Goal: Task Accomplishment & Management: Manage account settings

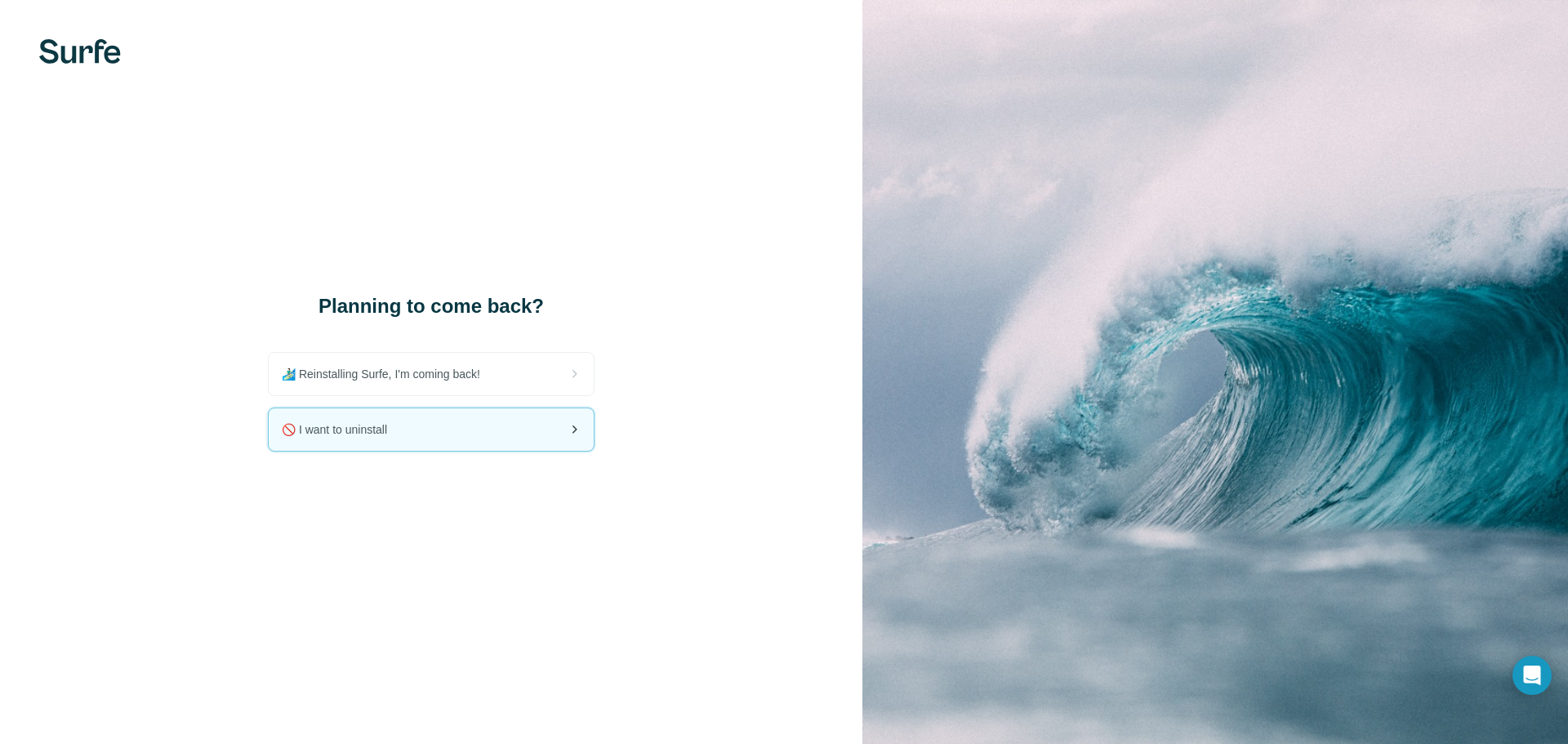
click at [432, 429] on div "🚫 I want to uninstall" at bounding box center [431, 429] width 325 height 42
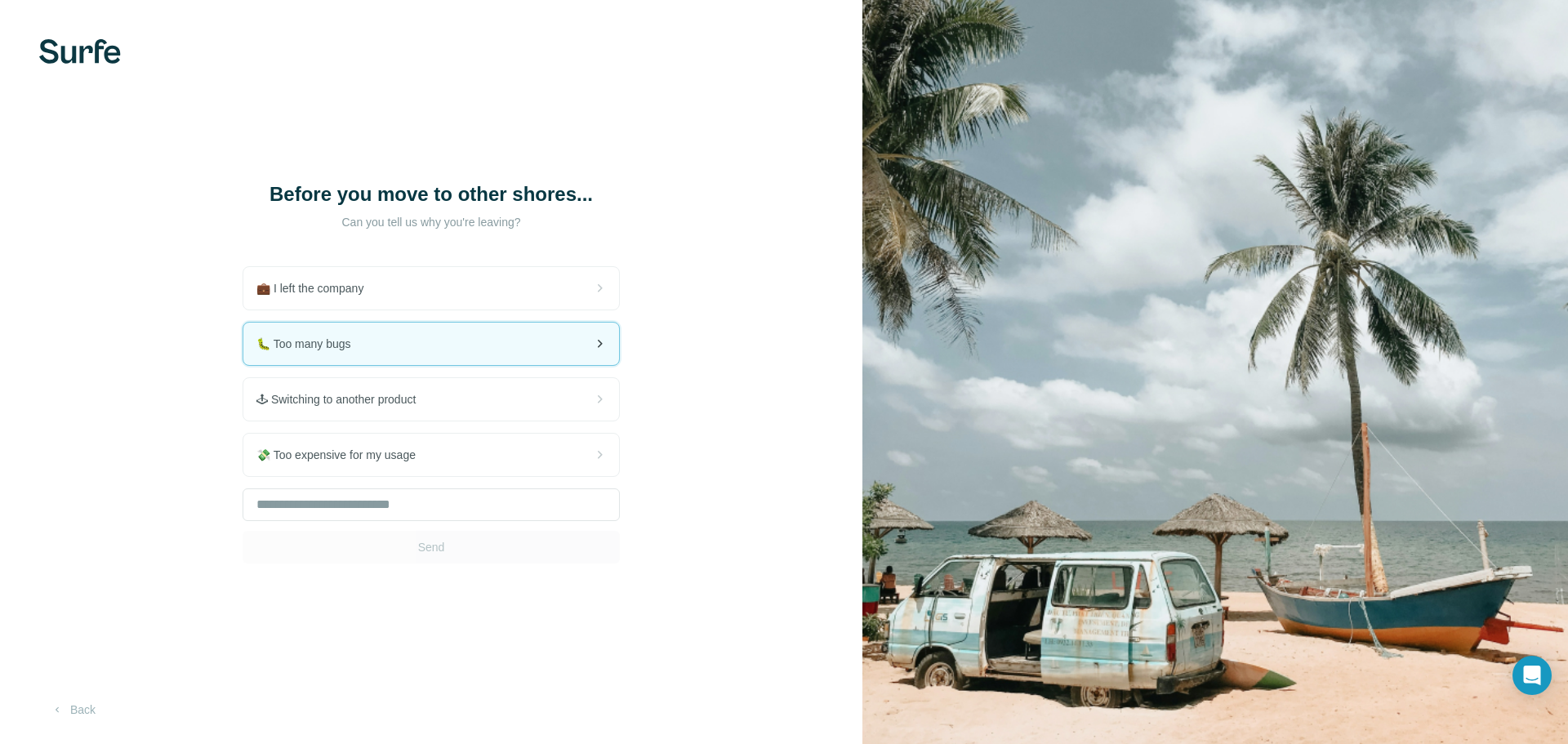
click at [391, 345] on div "🐛 Too many bugs" at bounding box center [431, 344] width 376 height 42
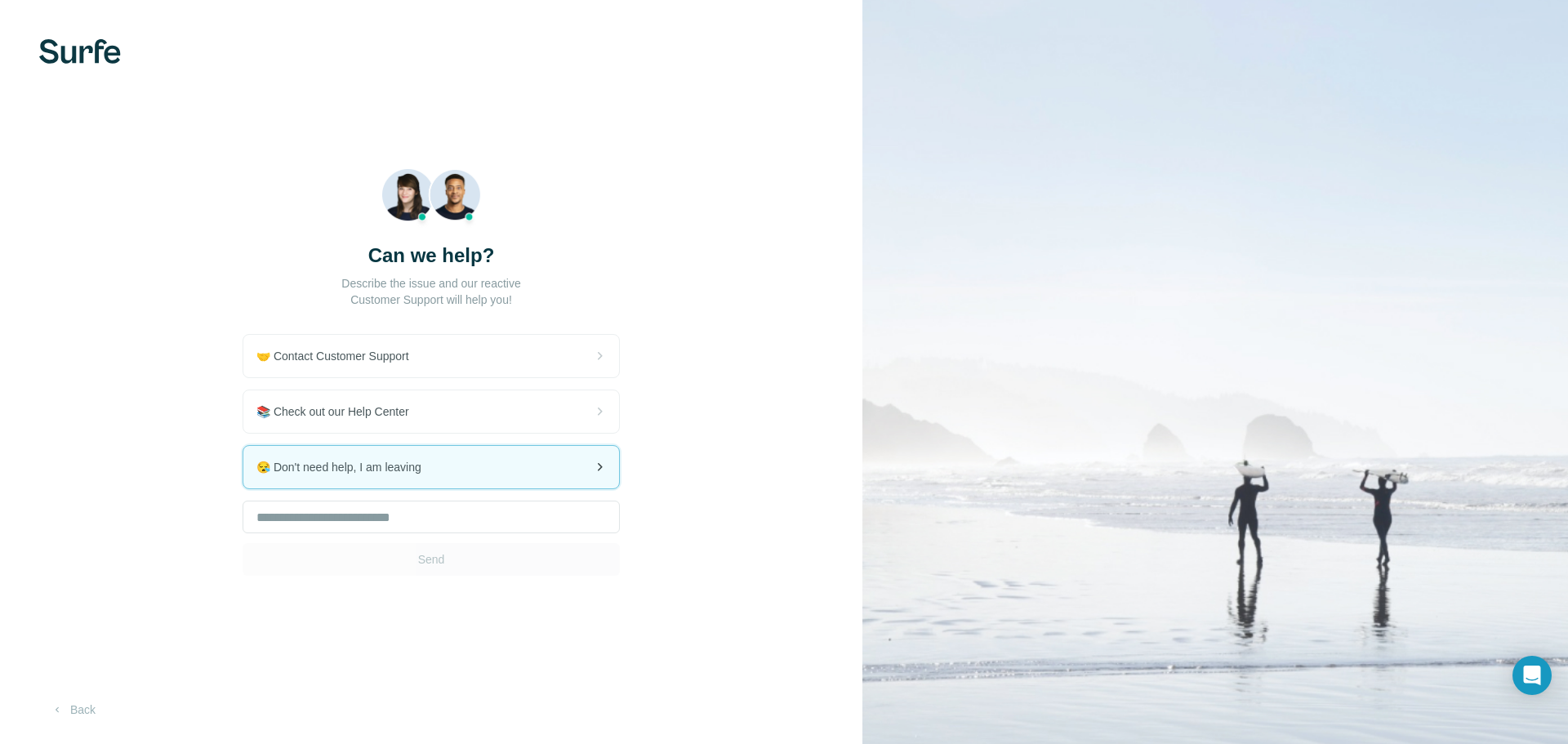
click at [414, 471] on span "😪 Don't need help, I am leaving" at bounding box center [345, 466] width 178 height 17
